Goal: Transaction & Acquisition: Purchase product/service

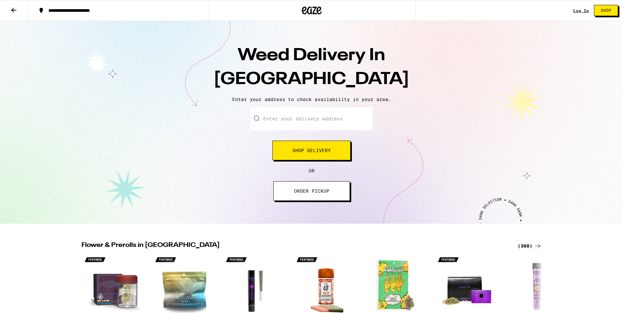
click at [320, 155] on button "Shop Delivery" at bounding box center [312, 151] width 78 height 20
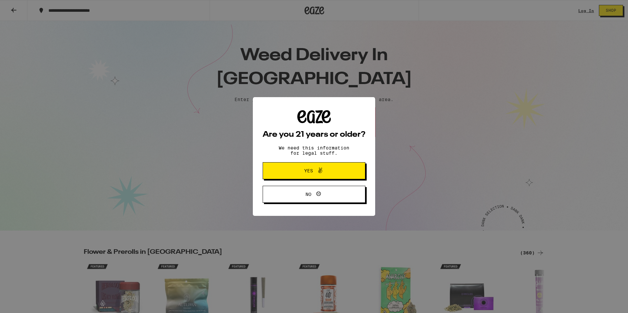
click at [301, 117] on div "Are you 21 years or older? We need this information for legal stuff. Yes No" at bounding box center [314, 156] width 628 height 313
click at [320, 177] on button "Yes" at bounding box center [314, 170] width 103 height 17
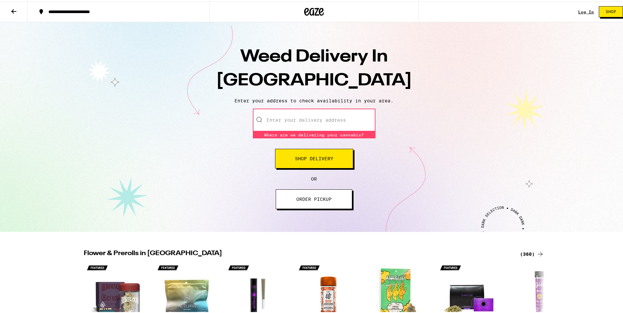
click at [285, 120] on input "Enter your delivery address" at bounding box center [314, 118] width 123 height 23
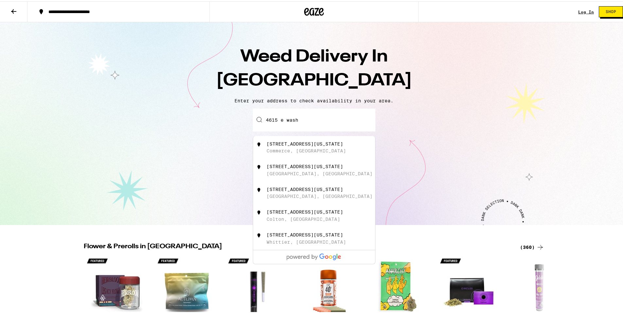
click at [294, 147] on div "4615 East Washington Boulevard Commerce, CA" at bounding box center [325, 146] width 117 height 12
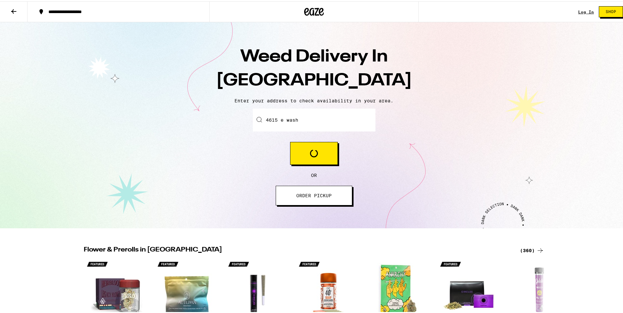
type input "4615 East Washington Boulevard, Commerce, CA"
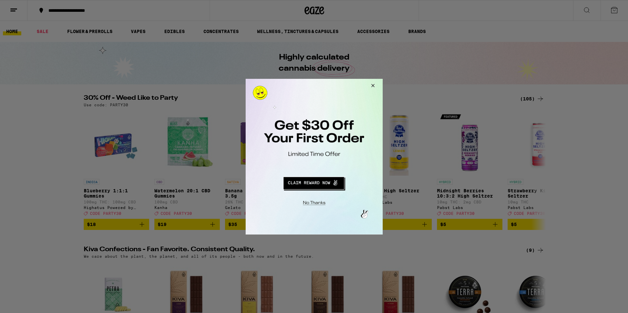
click at [311, 185] on button "Redirect to URL" at bounding box center [314, 182] width 114 height 16
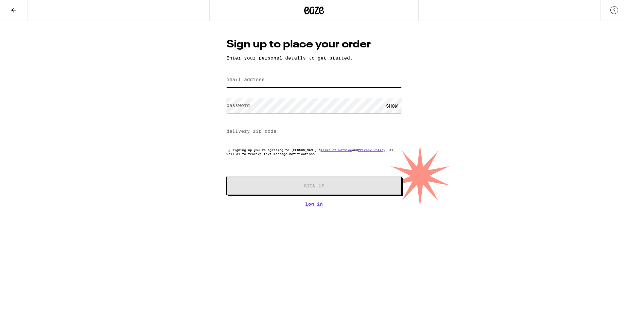
click at [280, 79] on input "email address" at bounding box center [313, 80] width 175 height 15
type input "[EMAIL_ADDRESS][DOMAIN_NAME]"
click at [297, 134] on input "delivery zip code" at bounding box center [313, 131] width 175 height 15
type input "90604"
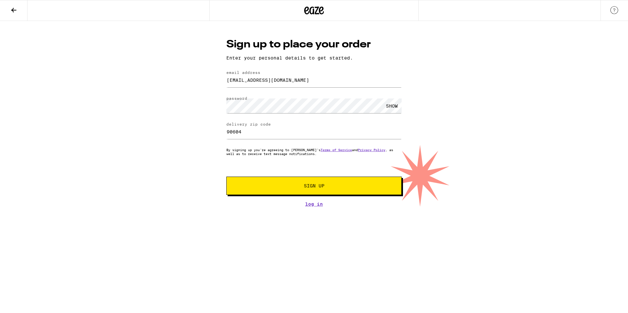
click at [204, 149] on div "Sign up to place your order Enter your personal details to get started. email a…" at bounding box center [314, 114] width 628 height 186
click at [312, 205] on link "Log In" at bounding box center [313, 204] width 175 height 5
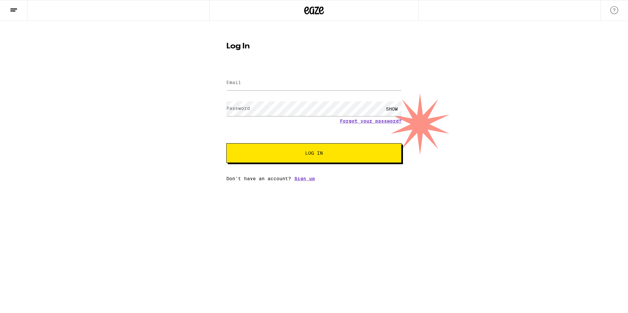
click at [325, 74] on div at bounding box center [313, 82] width 175 height 19
click at [323, 79] on input "Email" at bounding box center [313, 83] width 175 height 15
type input "[EMAIL_ADDRESS][DOMAIN_NAME]"
click at [311, 155] on span "Log In" at bounding box center [314, 153] width 18 height 5
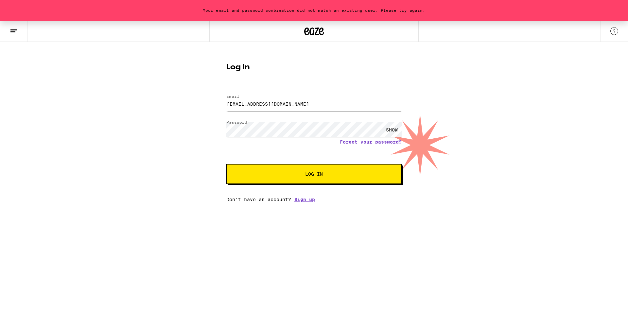
click at [178, 181] on div "Your email and password combination did not match an existing user. Please try …" at bounding box center [314, 111] width 628 height 181
click at [142, 135] on div "Your email and password combination did not match an existing user. Please try …" at bounding box center [314, 111] width 628 height 181
click at [303, 202] on link "Sign up" at bounding box center [304, 199] width 21 height 5
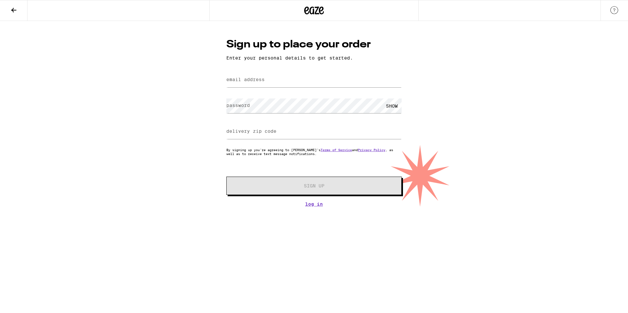
click at [260, 80] on label "email address" at bounding box center [245, 79] width 38 height 5
click at [353, 80] on input "email address" at bounding box center [313, 80] width 175 height 15
type input "[EMAIL_ADDRESS][DOMAIN_NAME]"
click at [310, 133] on input "delivery zip code" at bounding box center [313, 131] width 175 height 15
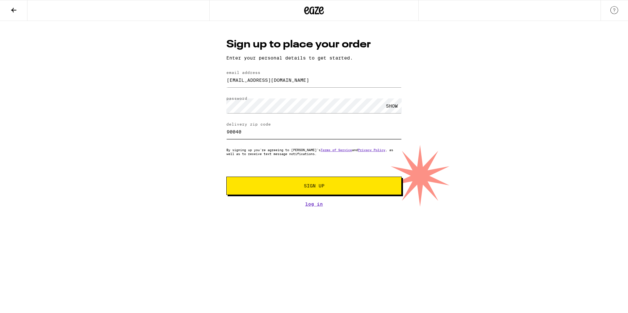
type input "90040"
drag, startPoint x: 307, startPoint y: 187, endPoint x: 278, endPoint y: 184, distance: 28.3
click at [278, 184] on button "Sign Up" at bounding box center [313, 186] width 175 height 18
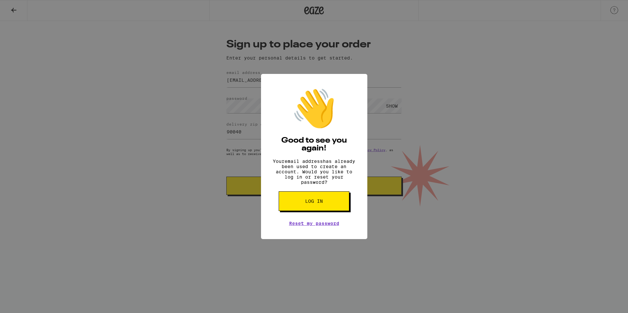
click at [328, 202] on button "Log in" at bounding box center [314, 201] width 71 height 20
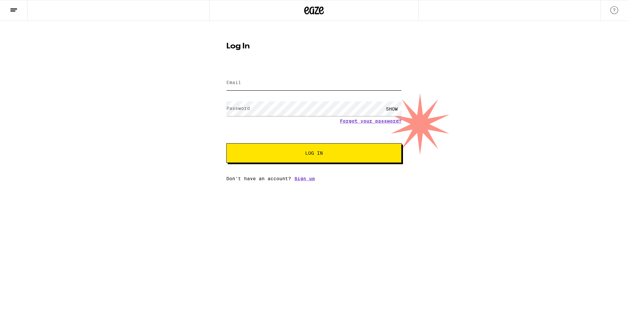
click at [266, 83] on input "Email" at bounding box center [313, 83] width 175 height 15
type input "[EMAIL_ADDRESS][DOMAIN_NAME]"
click at [226, 143] on button "Log In" at bounding box center [313, 153] width 175 height 20
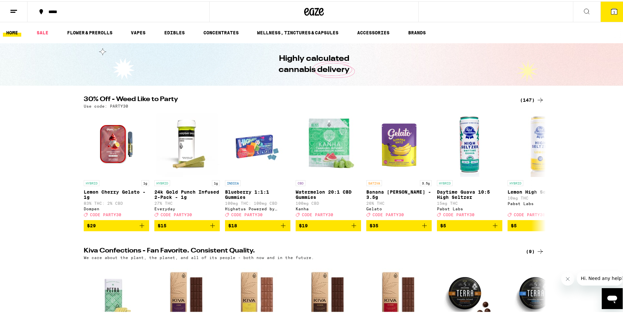
drag, startPoint x: 606, startPoint y: 13, endPoint x: 455, endPoint y: 36, distance: 152.1
drag, startPoint x: 455, startPoint y: 36, endPoint x: 592, endPoint y: 34, distance: 136.5
click at [592, 34] on ul "HOME SALE FLOWER & PREROLLS VAPES EDIBLES CONCENTRATES WELLNESS, TINCTURES & CA…" at bounding box center [314, 31] width 628 height 21
click at [611, 15] on button "1" at bounding box center [614, 10] width 27 height 20
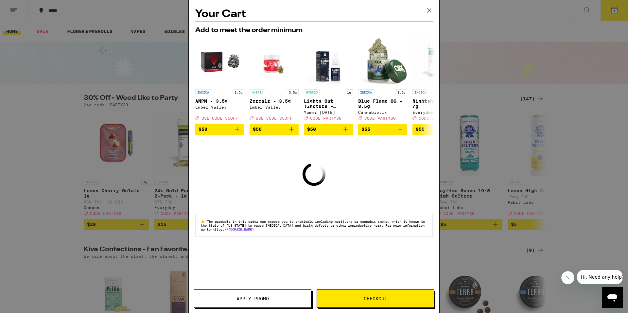
click at [428, 8] on icon at bounding box center [429, 11] width 10 height 10
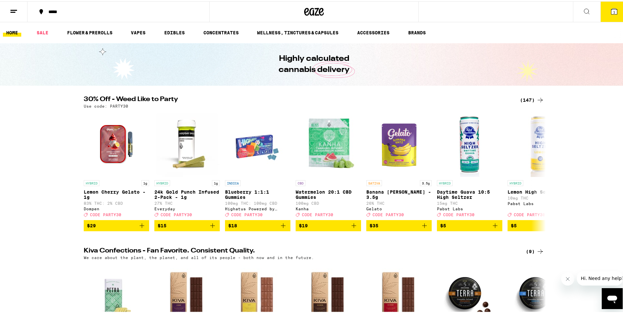
click at [612, 9] on icon at bounding box center [615, 10] width 6 height 6
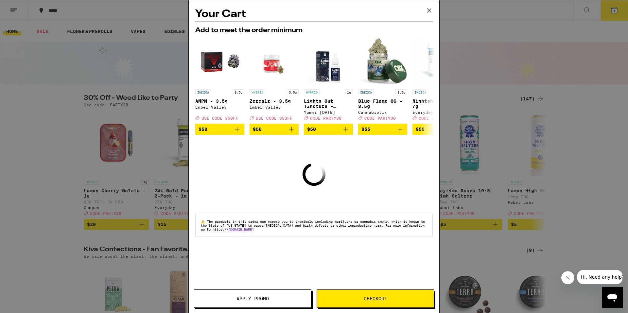
click at [433, 11] on icon at bounding box center [429, 11] width 10 height 10
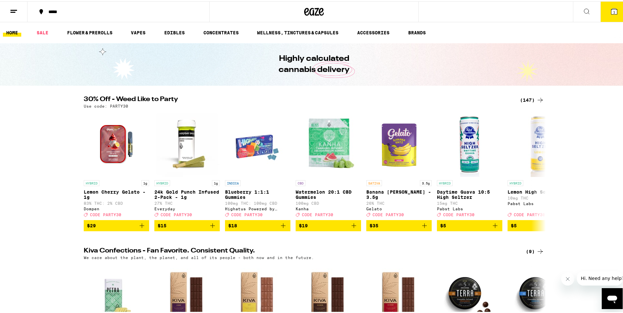
drag, startPoint x: 45, startPoint y: 163, endPoint x: 48, endPoint y: 157, distance: 6.0
click at [47, 161] on div "30% Off - Weed Like to Party (147) Use code: PARTY30 HYBRID 1g Lemon Cherry Gel…" at bounding box center [314, 162] width 628 height 135
click at [48, 157] on div "30% Off - Weed Like to Party (147) Use code: PARTY30 HYBRID 1g Lemon Cherry Gel…" at bounding box center [314, 162] width 628 height 135
click at [619, 8] on button "1" at bounding box center [614, 10] width 27 height 20
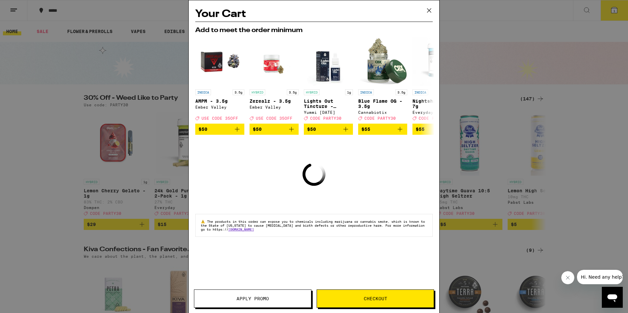
click at [317, 182] on icon "Loading" at bounding box center [314, 174] width 28 height 28
click at [322, 181] on icon "Loading" at bounding box center [314, 174] width 30 height 30
drag, startPoint x: 301, startPoint y: 185, endPoint x: 289, endPoint y: 185, distance: 12.1
click at [299, 185] on div "Your Cart Add to meet the order minimum INDICA 3.5g AMPM - 3.5g Ember Valley De…" at bounding box center [314, 146] width 251 height 293
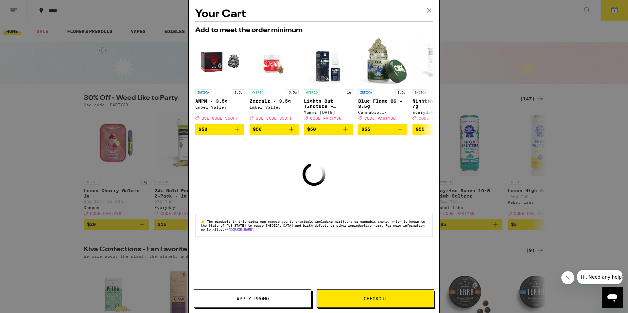
drag, startPoint x: 287, startPoint y: 185, endPoint x: 258, endPoint y: 187, distance: 29.3
click at [282, 186] on div "Your Cart Add to meet the order minimum INDICA 3.5g AMPM - 3.5g Ember Valley De…" at bounding box center [314, 146] width 251 height 293
click at [258, 187] on div "Your Cart Add to meet the order minimum INDICA 3.5g AMPM - 3.5g Ember Valley De…" at bounding box center [314, 146] width 251 height 293
click at [257, 188] on div "Your Cart Add to meet the order minimum INDICA 3.5g AMPM - 3.5g Ember Valley De…" at bounding box center [314, 146] width 251 height 293
click at [256, 190] on div "Your Cart Add to meet the order minimum INDICA 3.5g AMPM - 3.5g Ember Valley De…" at bounding box center [314, 146] width 251 height 293
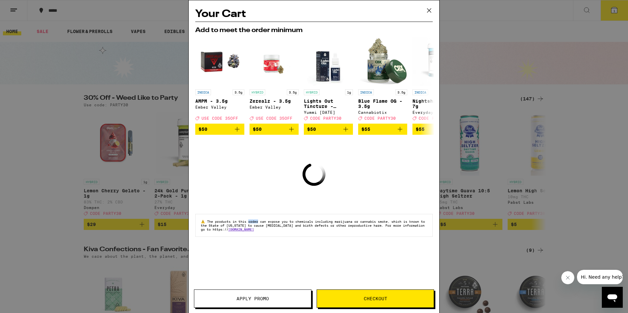
click at [254, 297] on span "Apply Promo" at bounding box center [253, 298] width 32 height 5
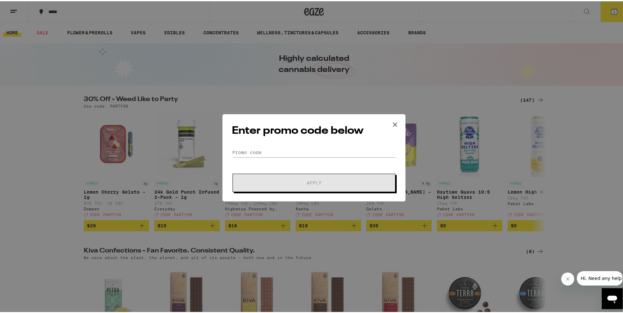
drag, startPoint x: 246, startPoint y: 153, endPoint x: 395, endPoint y: 120, distance: 152.7
click at [395, 120] on icon at bounding box center [395, 123] width 10 height 10
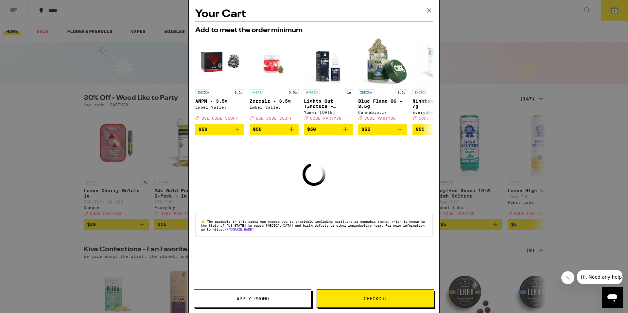
click at [387, 296] on button "Checkout" at bounding box center [375, 299] width 117 height 18
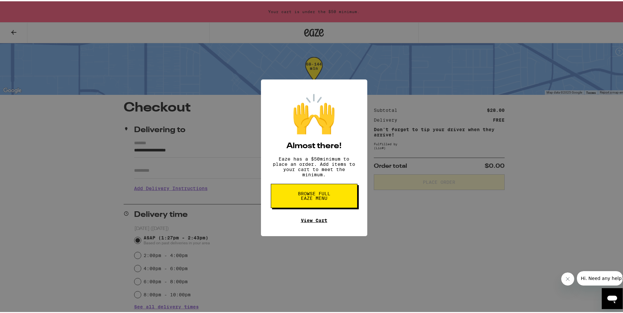
click at [306, 222] on link "View Cart" at bounding box center [314, 219] width 27 height 5
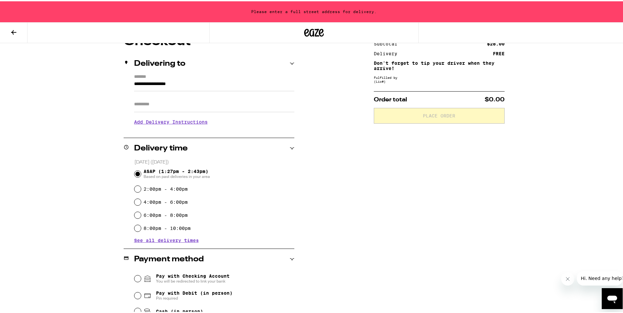
scroll to position [122, 0]
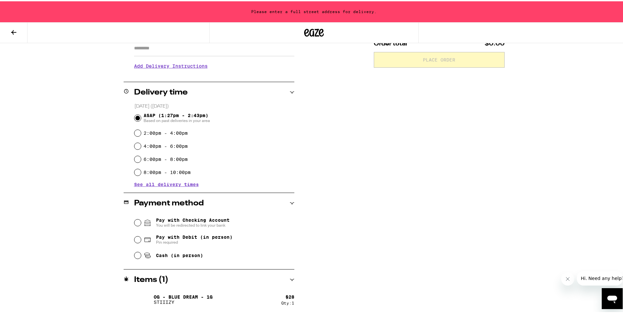
drag, startPoint x: 291, startPoint y: 280, endPoint x: 285, endPoint y: 279, distance: 5.6
click at [285, 279] on div "Items ( 1 )" at bounding box center [209, 279] width 171 height 8
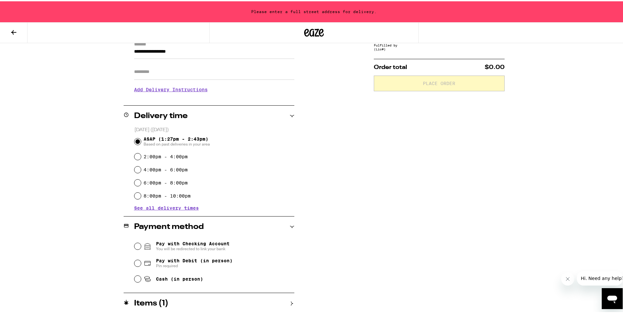
scroll to position [99, 0]
click at [287, 301] on div "Items ( 1 )" at bounding box center [209, 302] width 171 height 8
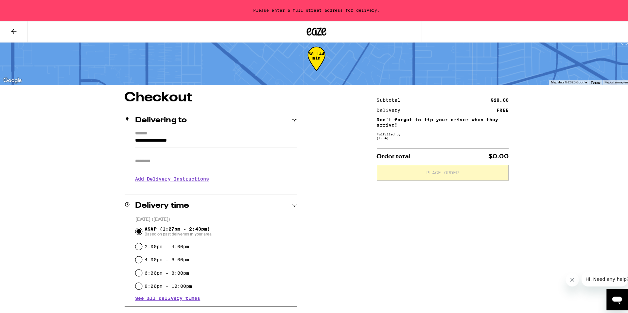
scroll to position [0, 0]
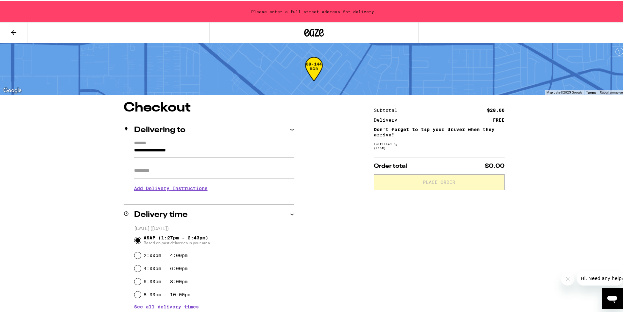
click at [11, 27] on button at bounding box center [13, 31] width 27 height 21
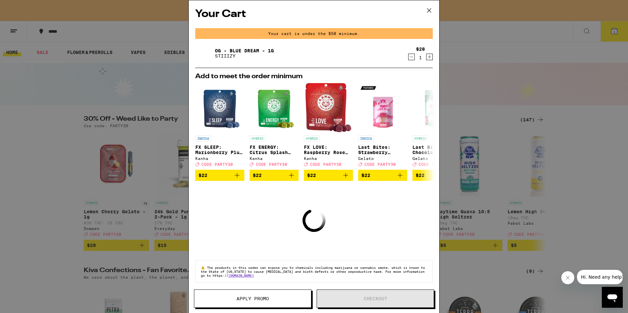
click at [410, 57] on icon "Decrement" at bounding box center [412, 57] width 4 height 0
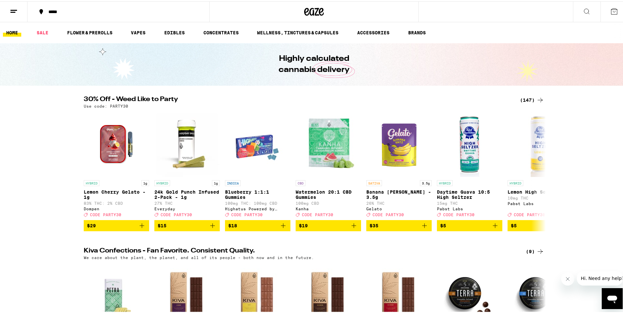
click at [57, 7] on button "*****" at bounding box center [118, 11] width 182 height 20
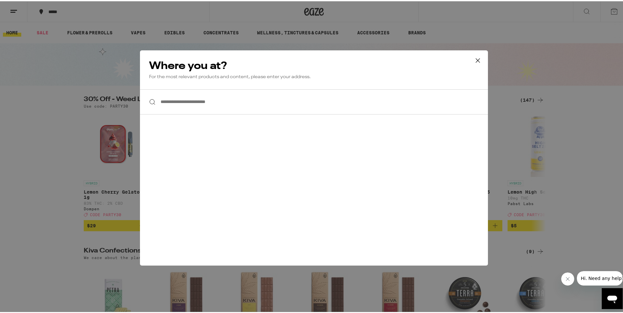
click at [209, 100] on input "**********" at bounding box center [314, 100] width 348 height 25
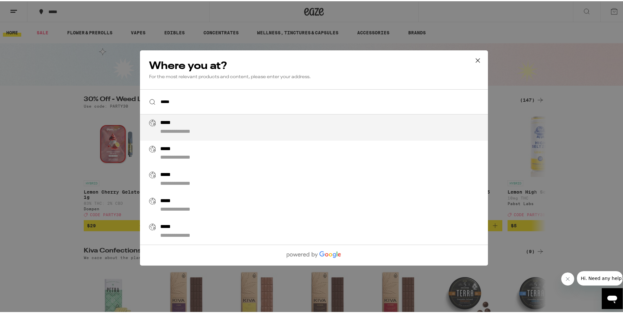
drag, startPoint x: 178, startPoint y: 122, endPoint x: 152, endPoint y: 126, distance: 25.9
click at [152, 126] on div "**********" at bounding box center [316, 126] width 334 height 16
type input "**********"
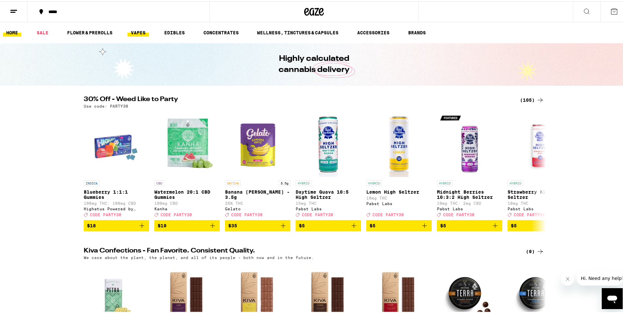
click at [132, 30] on link "VAPES" at bounding box center [138, 31] width 21 height 8
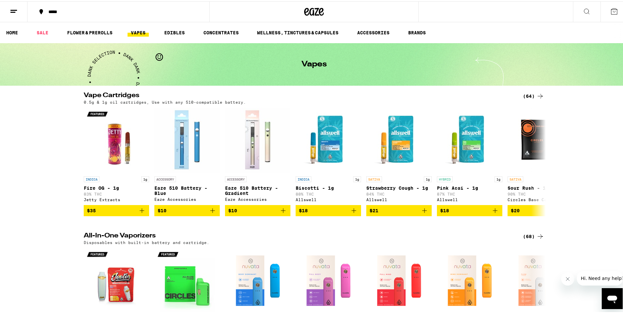
click at [28, 146] on div "Vape Cartridges (64) 0.5g & 1g oil cartridges, Use with any 510-compatible batt…" at bounding box center [314, 153] width 628 height 124
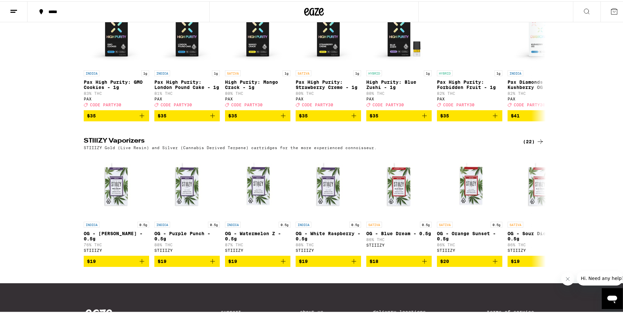
scroll to position [393, 0]
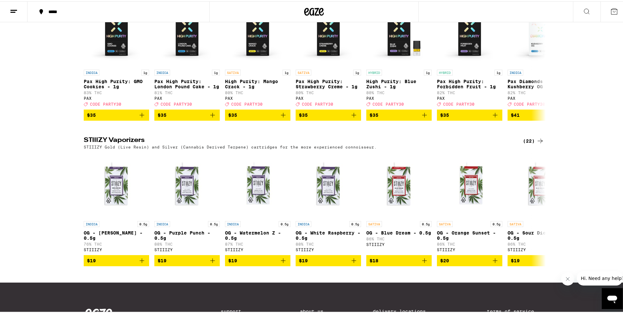
drag, startPoint x: 538, startPoint y: 156, endPoint x: 530, endPoint y: 153, distance: 8.4
click at [530, 144] on div "(22)" at bounding box center [533, 140] width 21 height 8
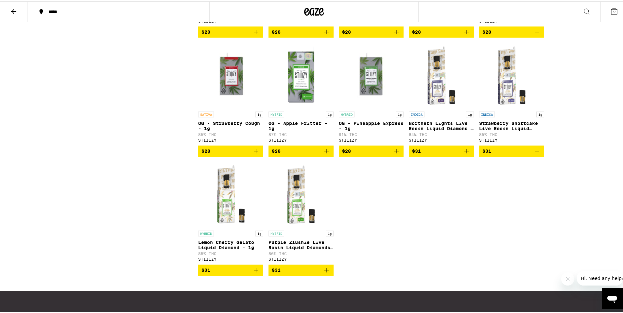
scroll to position [425, 0]
